Goal: Navigation & Orientation: Find specific page/section

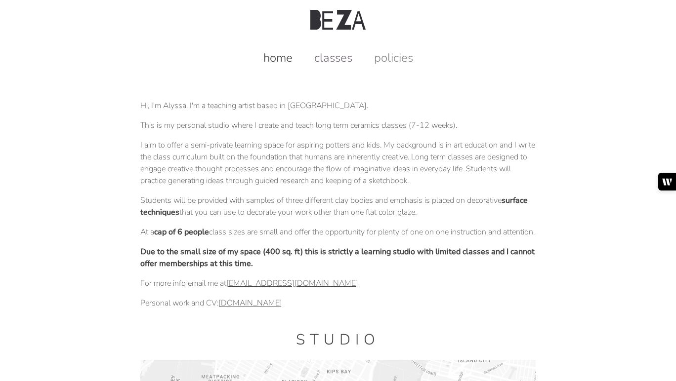
click at [336, 55] on link "classes" at bounding box center [333, 58] width 58 height 16
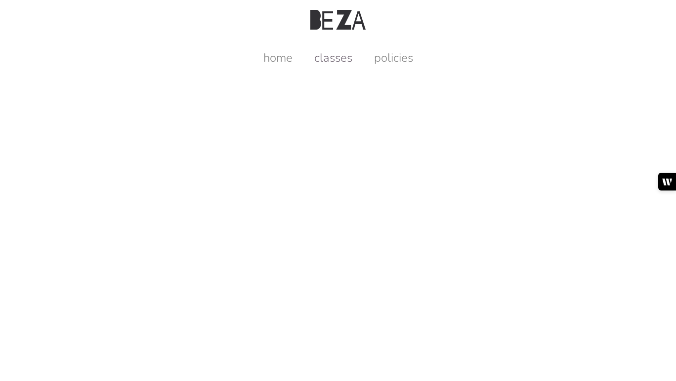
click at [342, 63] on link "classes" at bounding box center [333, 58] width 58 height 16
click at [398, 61] on link "policies" at bounding box center [393, 58] width 59 height 16
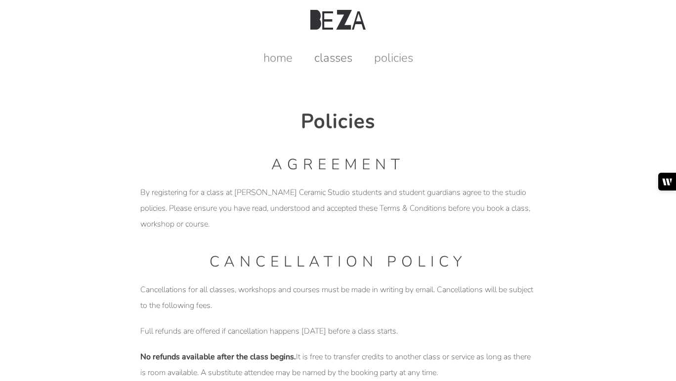
click at [334, 50] on link "classes" at bounding box center [333, 58] width 58 height 16
